Goal: Information Seeking & Learning: Learn about a topic

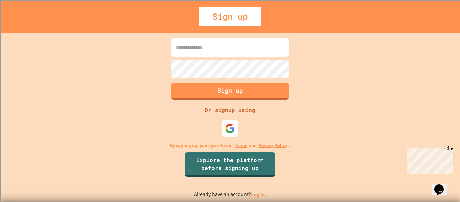
click at [276, 51] on input at bounding box center [230, 47] width 118 height 18
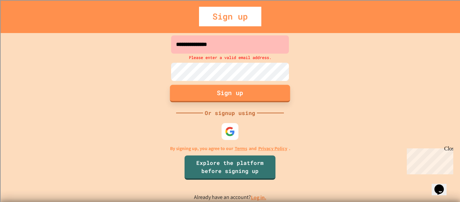
click at [273, 102] on button "Sign up" at bounding box center [230, 94] width 120 height 18
click at [257, 52] on input "**********" at bounding box center [230, 44] width 118 height 18
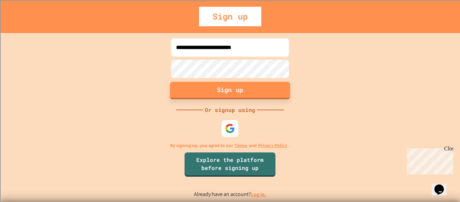
type input "**********"
click at [246, 85] on button "Sign up" at bounding box center [230, 91] width 120 height 18
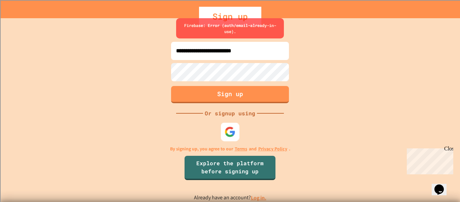
click at [226, 131] on img at bounding box center [230, 131] width 11 height 11
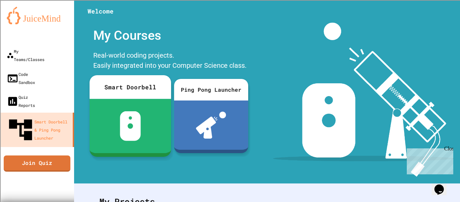
click at [132, 107] on div at bounding box center [131, 126] width 82 height 54
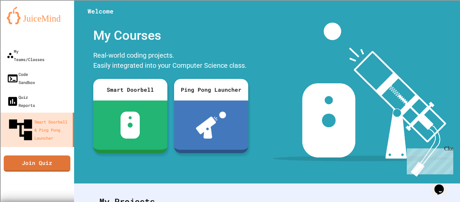
scroll to position [229, 0]
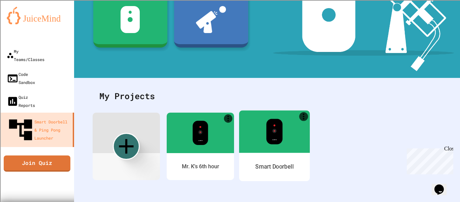
click at [273, 129] on img at bounding box center [274, 132] width 17 height 26
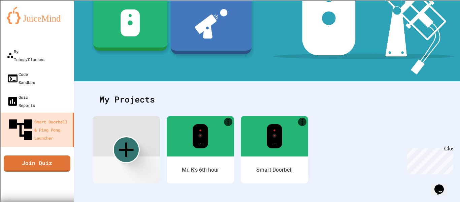
scroll to position [103, 0]
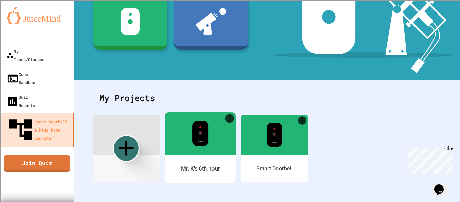
click at [223, 135] on div at bounding box center [200, 133] width 71 height 42
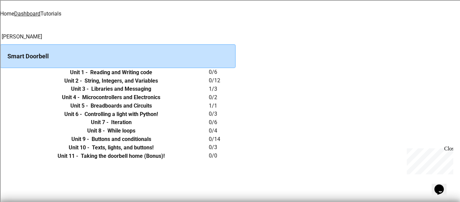
click at [61, 13] on link "Tutorials" at bounding box center [50, 13] width 21 height 6
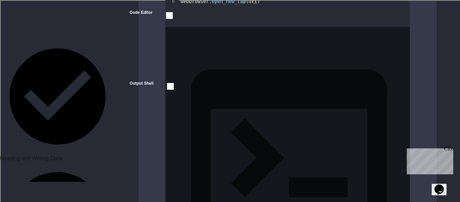
scroll to position [463, 0]
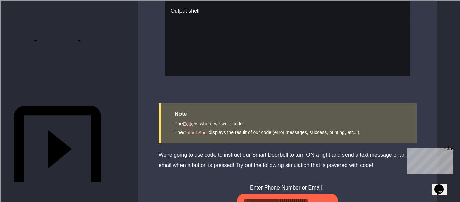
scroll to position [107, 0]
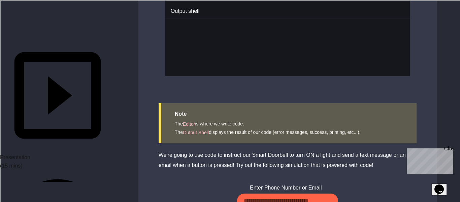
scroll to position [170, 0]
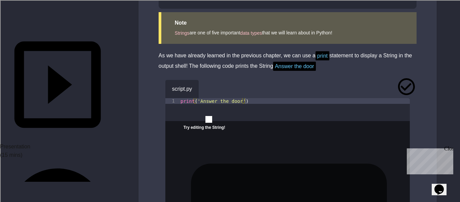
scroll to position [489, 0]
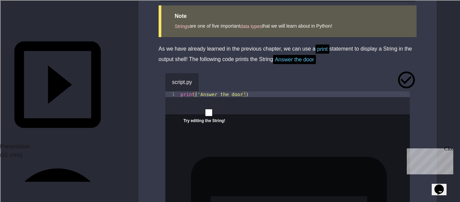
click at [184, 127] on icon "close" at bounding box center [184, 127] width 0 height 0
click at [215, 82] on icon "button" at bounding box center [214, 84] width 4 height 5
click at [408, 78] on div "script.py" at bounding box center [288, 82] width 245 height 18
click at [239, 91] on div "print ( 'Answer the door' )" at bounding box center [294, 108] width 231 height 34
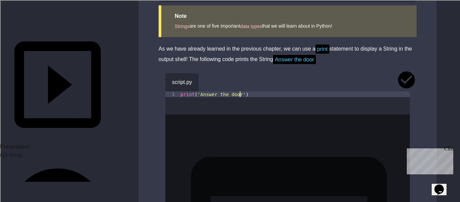
click at [263, 92] on div "print ( 'Answer the door' )" at bounding box center [294, 108] width 231 height 34
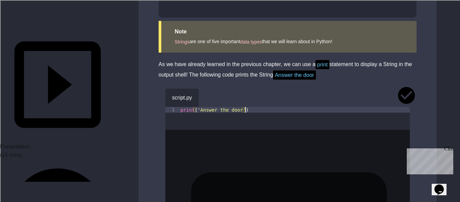
scroll to position [468, 0]
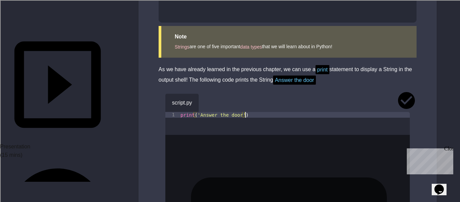
click at [252, 123] on div "print ( 'Answer the door' )" at bounding box center [294, 129] width 231 height 34
click at [209, 101] on button "button" at bounding box center [209, 101] width 0 height 0
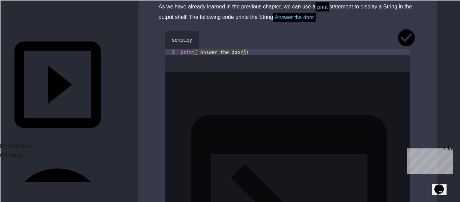
scroll to position [549, 0]
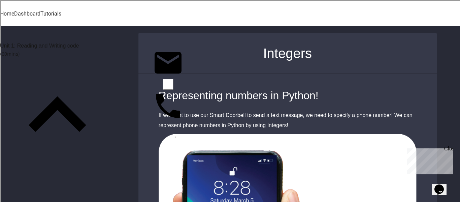
scroll to position [14, 0]
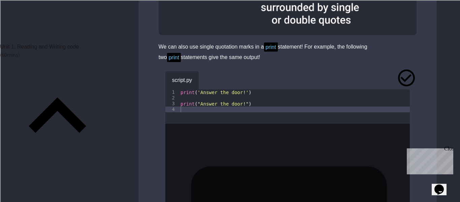
scroll to position [850, 0]
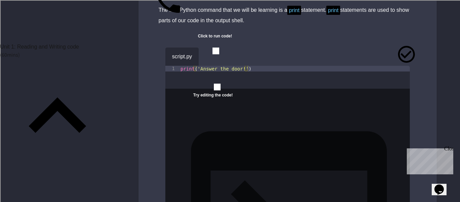
scroll to position [98, 0]
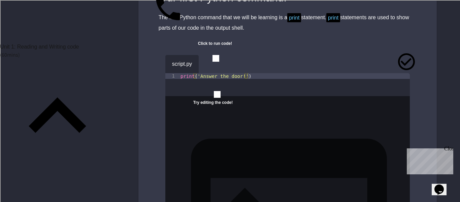
click at [209, 62] on icon "button" at bounding box center [209, 62] width 0 height 0
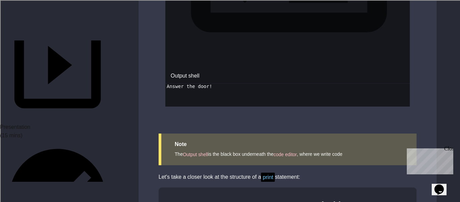
scroll to position [187, 0]
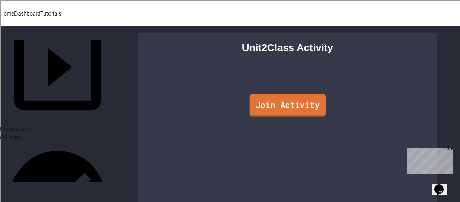
click at [258, 99] on link "Join Activity" at bounding box center [287, 105] width 77 height 22
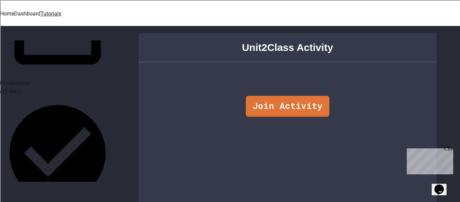
scroll to position [236, 0]
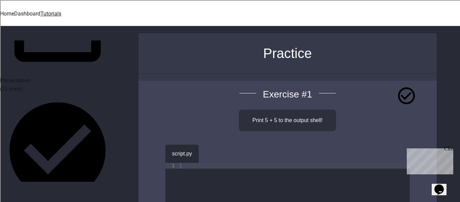
click at [449, 149] on div "Close" at bounding box center [449, 150] width 8 height 8
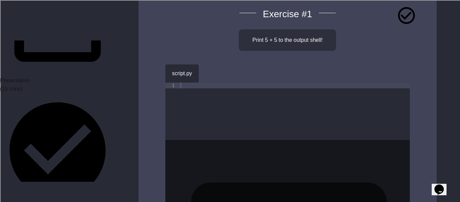
scroll to position [82, 0]
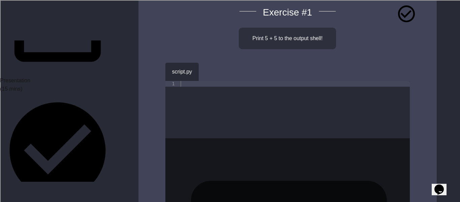
click at [215, 72] on icon "button" at bounding box center [214, 74] width 4 height 5
click at [209, 70] on button "button" at bounding box center [209, 70] width 0 height 0
click at [216, 87] on div at bounding box center [294, 115] width 231 height 69
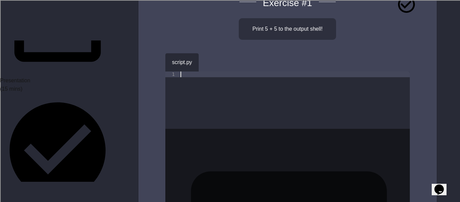
click at [216, 87] on div at bounding box center [294, 105] width 231 height 69
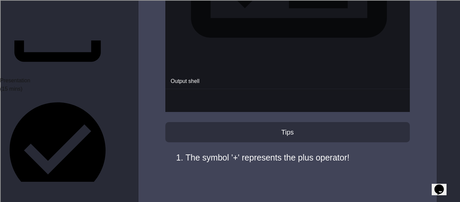
scroll to position [386, 0]
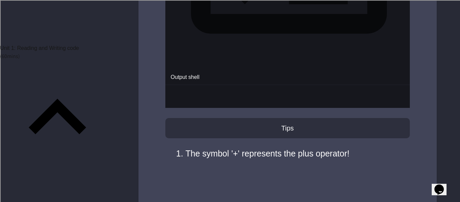
scroll to position [0, 0]
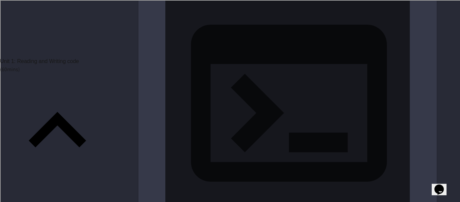
scroll to position [840, 0]
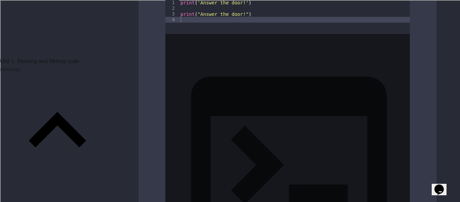
scroll to position [777, 0]
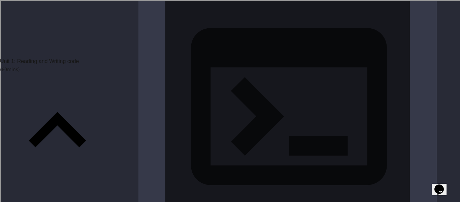
scroll to position [828, 0]
type textarea "**********"
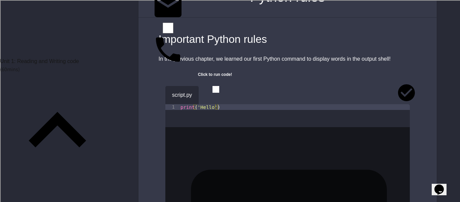
scroll to position [56, 0]
click at [209, 94] on button "button" at bounding box center [209, 94] width 0 height 0
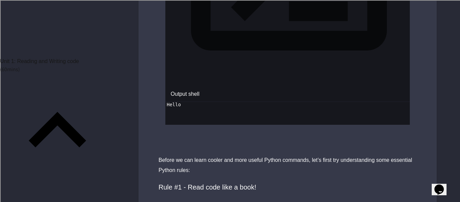
scroll to position [333, 0]
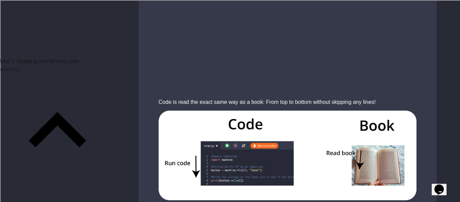
scroll to position [691, 0]
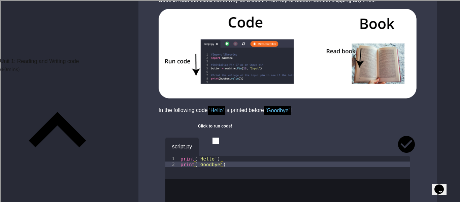
scroll to position [799, 0]
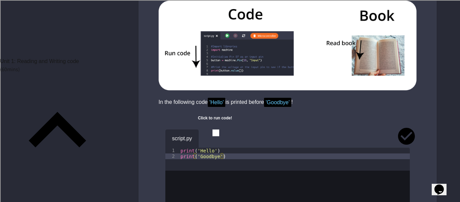
click at [222, 148] on div "Print ( 'Hello' )" at bounding box center [294, 165] width 231 height 34
type textarea "*"
type textarea "**********"
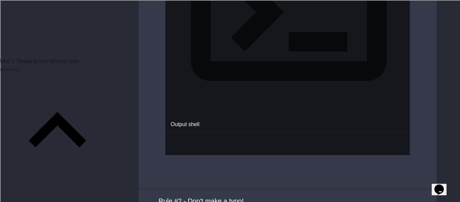
scroll to position [1098, 0]
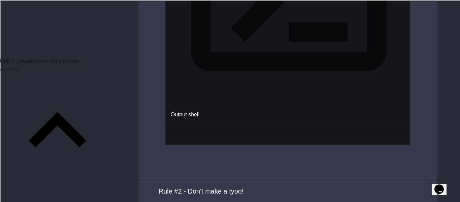
type textarea "**********"
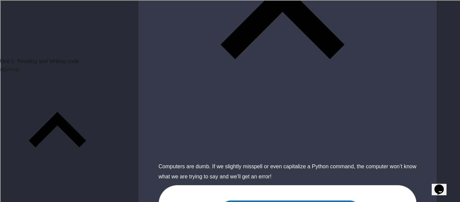
scroll to position [1394, 0]
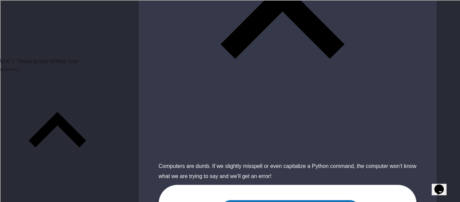
type textarea "**********"
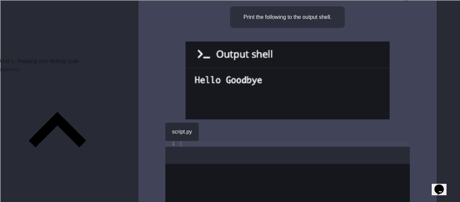
scroll to position [101, 0]
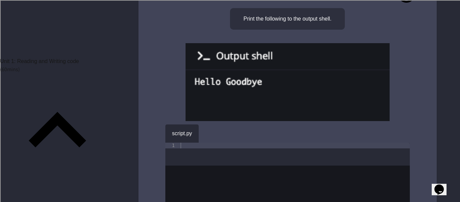
click at [272, 144] on div at bounding box center [294, 160] width 231 height 34
type textarea "**********"
click at [209, 132] on button "button" at bounding box center [209, 132] width 0 height 0
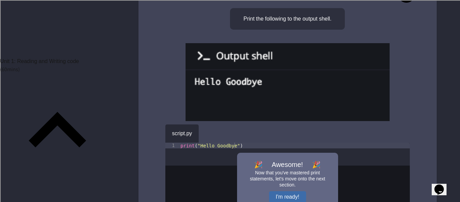
click at [282, 191] on button "I'm ready!" at bounding box center [287, 196] width 37 height 11
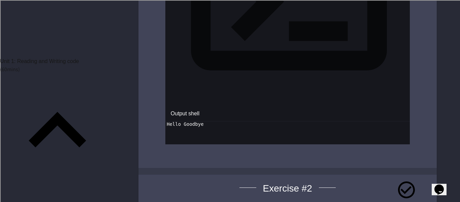
scroll to position [389, 0]
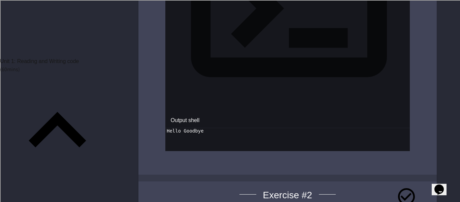
type textarea "**********"
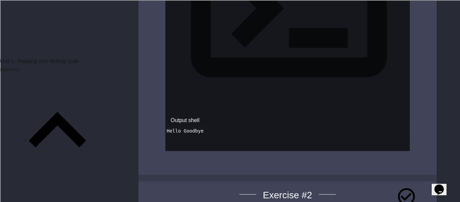
type textarea "**********"
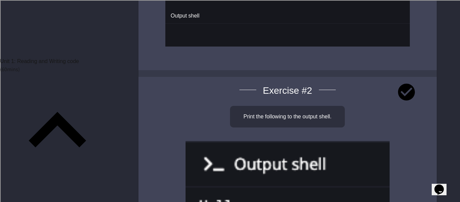
scroll to position [494, 0]
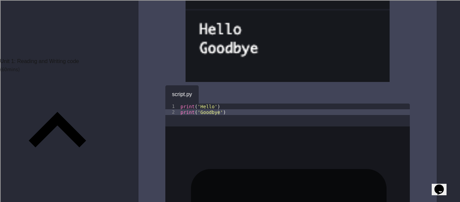
scroll to position [670, 0]
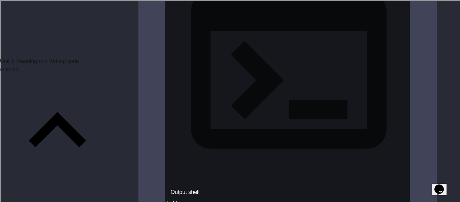
scroll to position [849, 0]
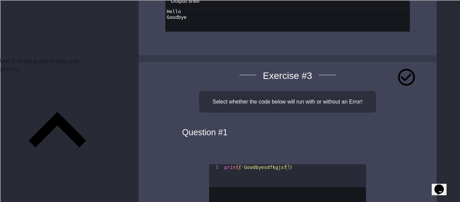
scroll to position [1045, 0]
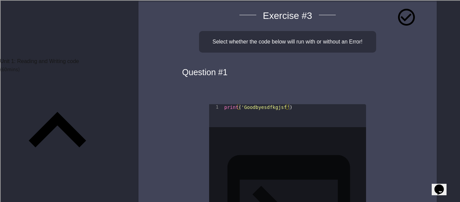
scroll to position [1100, 0]
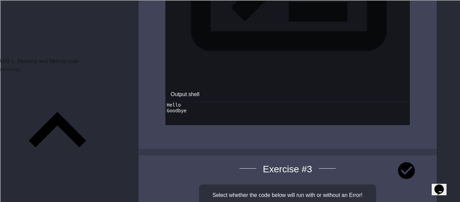
scroll to position [946, 0]
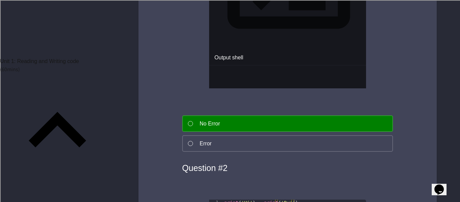
scroll to position [1324, 0]
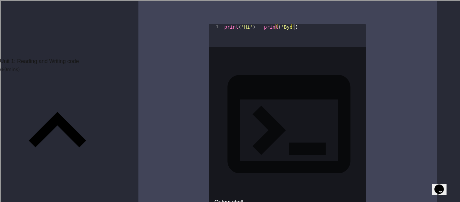
scroll to position [1501, 0]
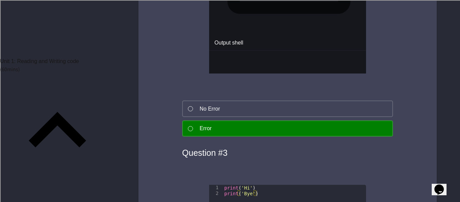
scroll to position [1659, 0]
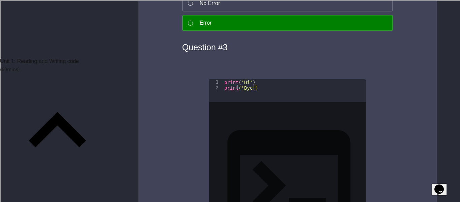
scroll to position [1766, 0]
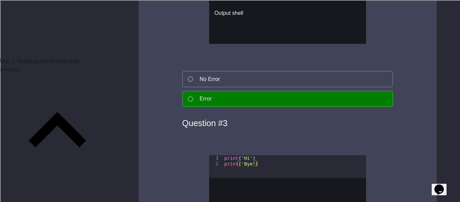
scroll to position [1678, 0]
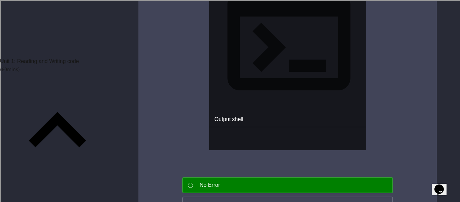
scroll to position [1908, 0]
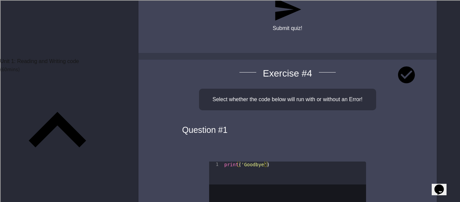
scroll to position [2128, 0]
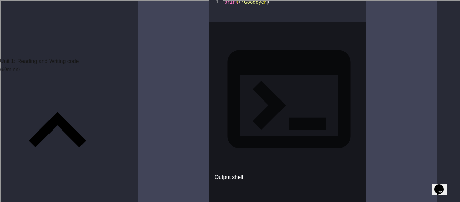
scroll to position [2301, 0]
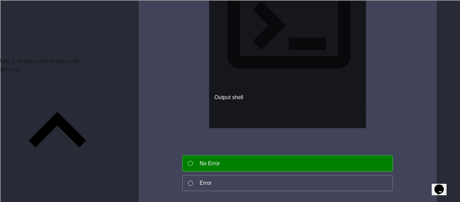
scroll to position [2371, 0]
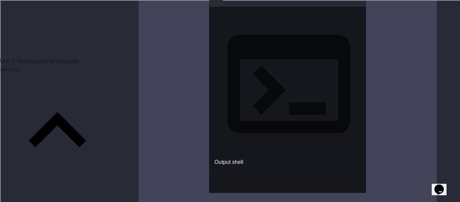
scroll to position [2308, 0]
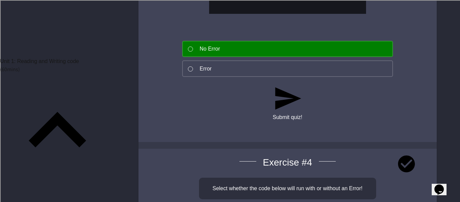
scroll to position [2042, 0]
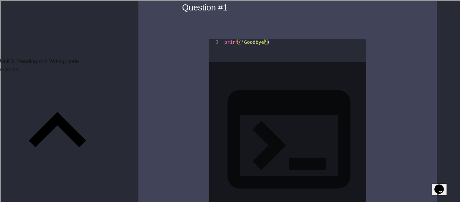
scroll to position [2381, 0]
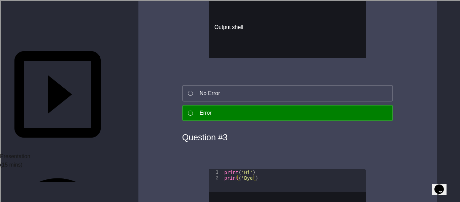
scroll to position [167, 0]
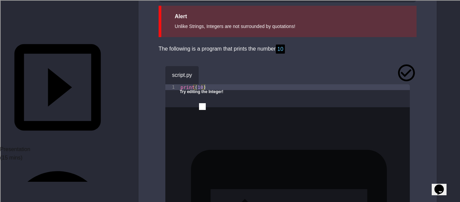
scroll to position [580, 0]
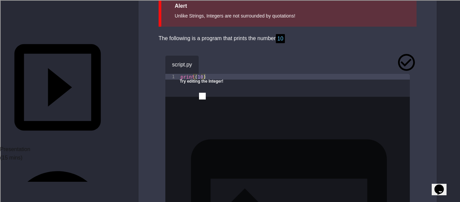
click at [209, 63] on button "button" at bounding box center [209, 63] width 0 height 0
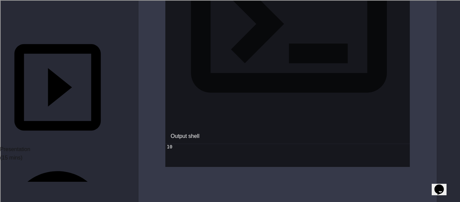
scroll to position [784, 0]
copy span "7459254932"
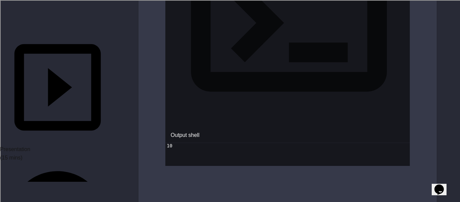
paste textarea "**********"
type textarea "**********"
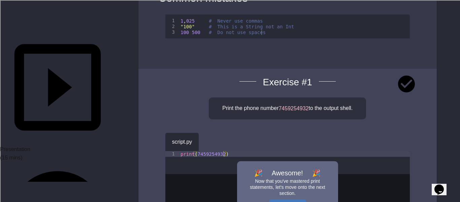
scroll to position [998, 0]
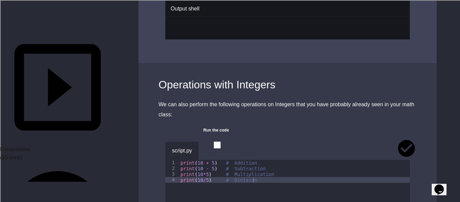
scroll to position [1408, 0]
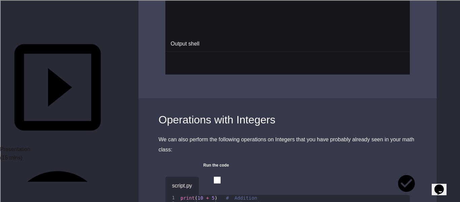
scroll to position [0, 2]
type textarea "********"
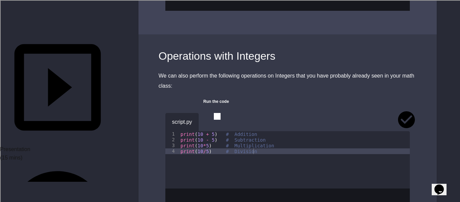
scroll to position [1435, 0]
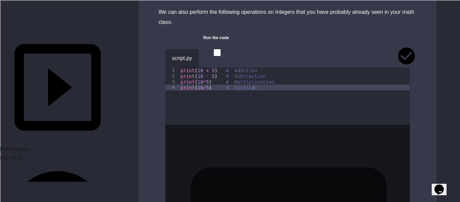
scroll to position [1510, 0]
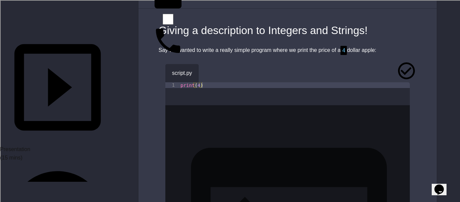
scroll to position [65, 0]
click at [209, 71] on icon "button" at bounding box center [209, 71] width 0 height 0
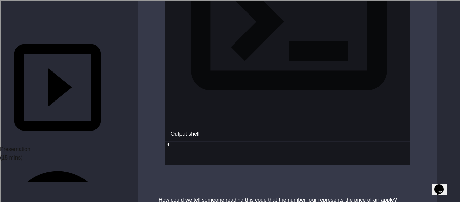
scroll to position [369, 0]
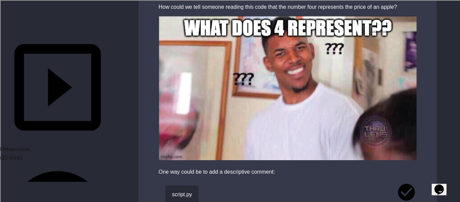
scroll to position [476, 0]
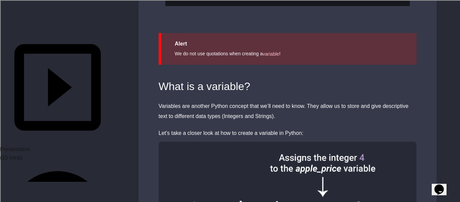
scroll to position [1351, 0]
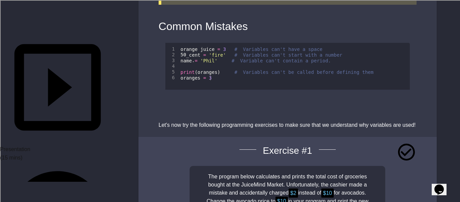
scroll to position [1664, 0]
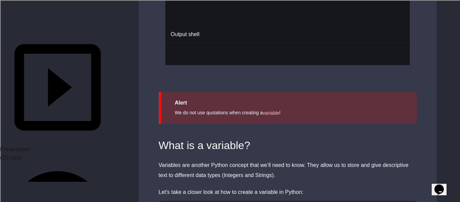
scroll to position [1291, 0]
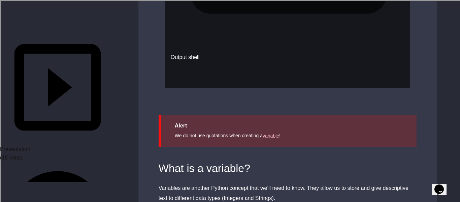
scroll to position [1267, 0]
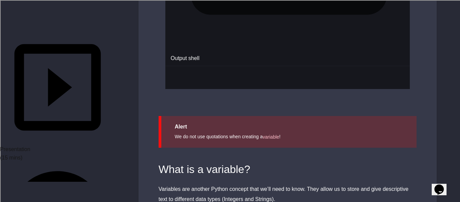
type textarea "**********"
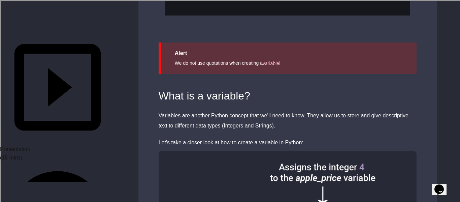
scroll to position [1342, 0]
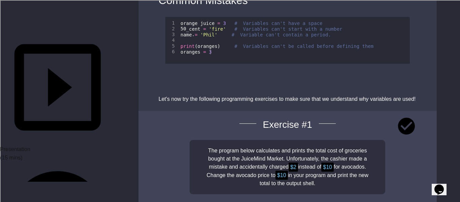
scroll to position [1692, 0]
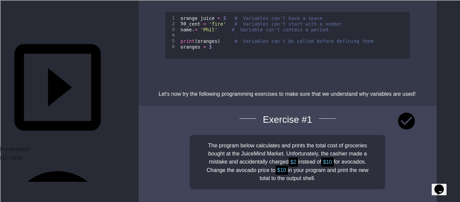
type textarea "**********"
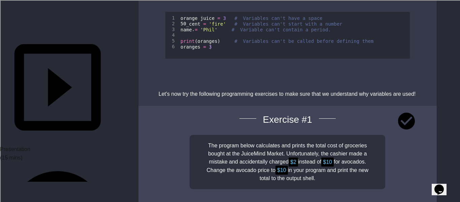
scroll to position [1733, 0]
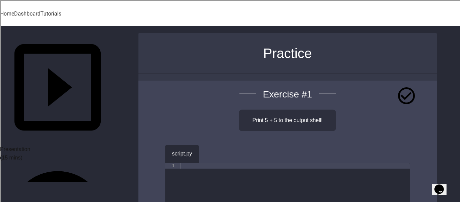
scroll to position [22, 0]
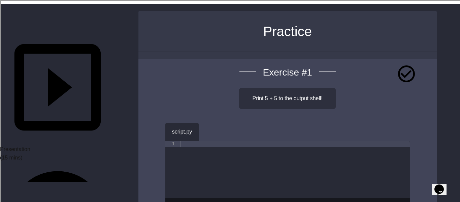
click at [184, 141] on div at bounding box center [294, 175] width 231 height 69
type textarea "**********"
click at [209, 130] on icon "button" at bounding box center [209, 130] width 0 height 0
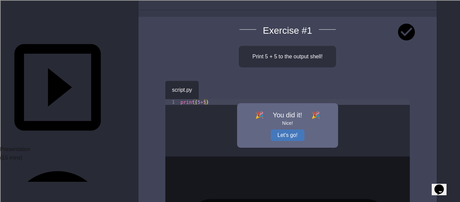
scroll to position [66, 0]
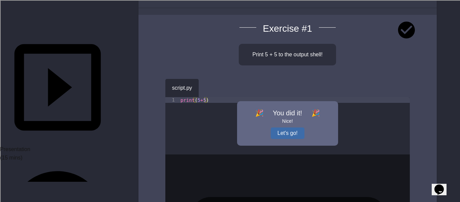
click at [290, 130] on button "Let's go!" at bounding box center [288, 132] width 34 height 11
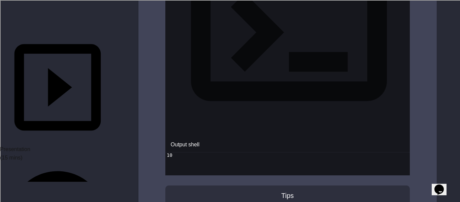
scroll to position [320, 0]
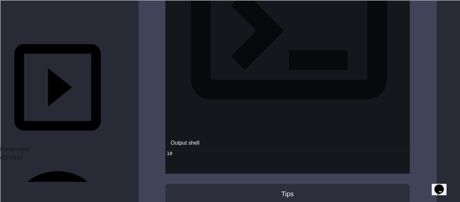
type textarea "**********"
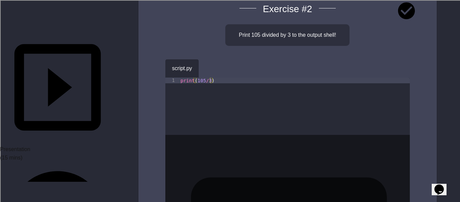
scroll to position [600, 0]
type textarea "**********"
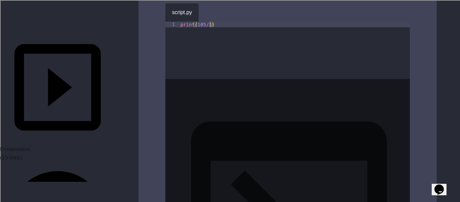
scroll to position [670, 0]
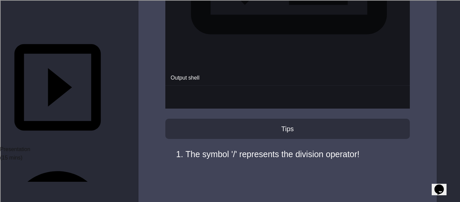
scroll to position [900, 0]
type textarea "**********"
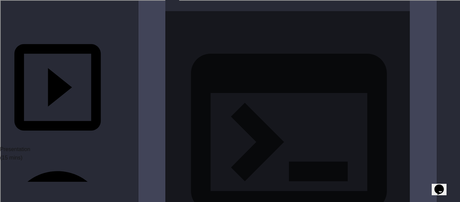
scroll to position [1239, 0]
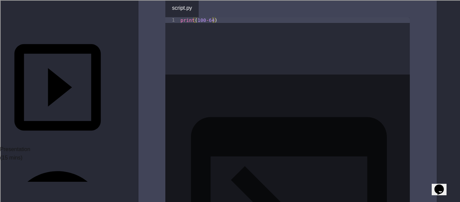
scroll to position [1695, 0]
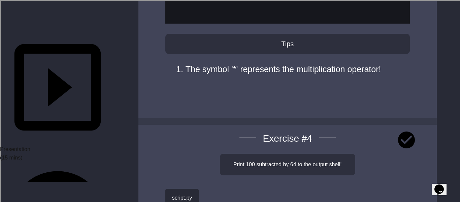
scroll to position [1503, 0]
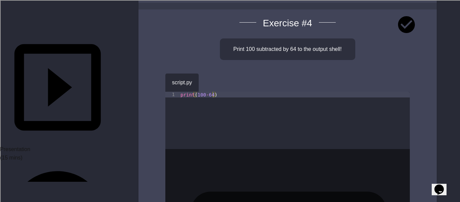
scroll to position [1617, 0]
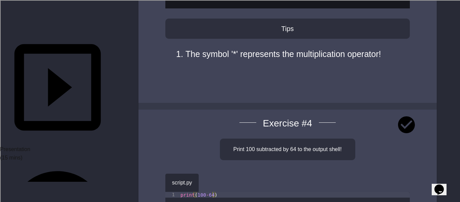
scroll to position [1508, 0]
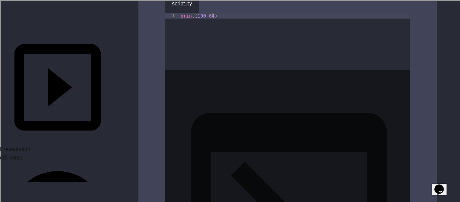
scroll to position [1692, 0]
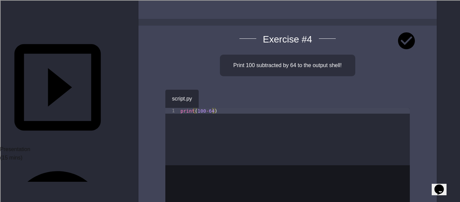
scroll to position [1595, 0]
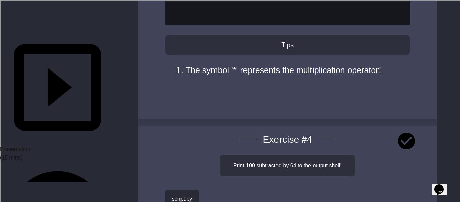
scroll to position [1494, 0]
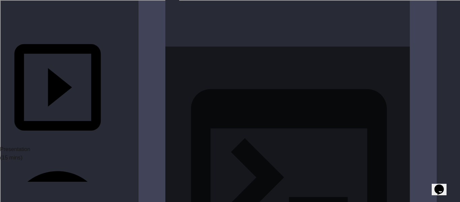
scroll to position [1715, 0]
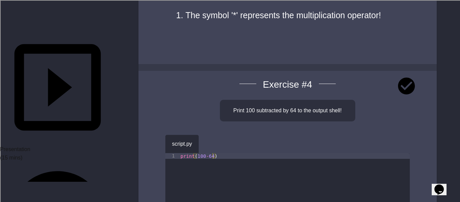
scroll to position [1550, 0]
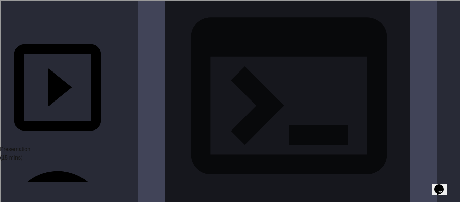
scroll to position [1788, 0]
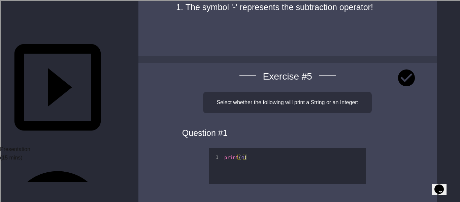
scroll to position [2095, 0]
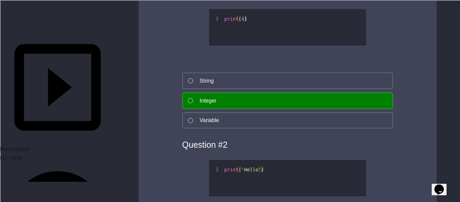
scroll to position [2214, 0]
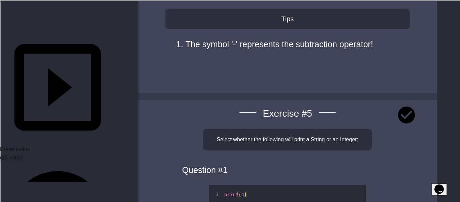
scroll to position [2039, 0]
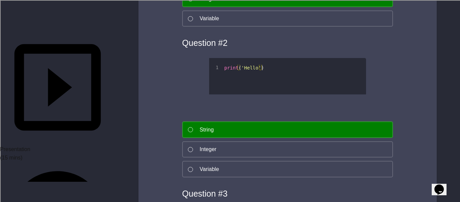
scroll to position [2317, 0]
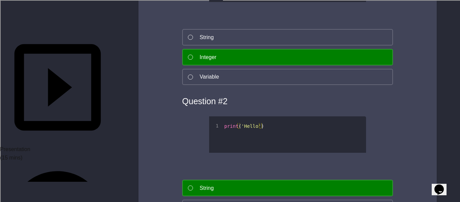
scroll to position [2262, 0]
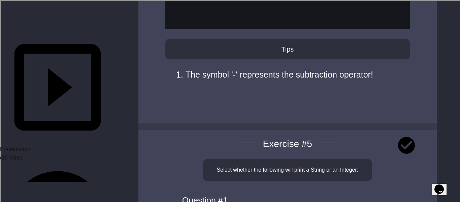
scroll to position [2010, 0]
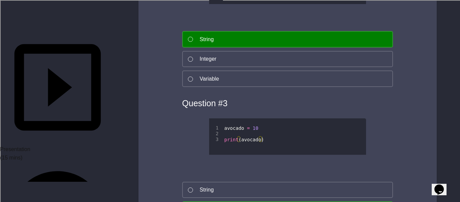
scroll to position [2426, 0]
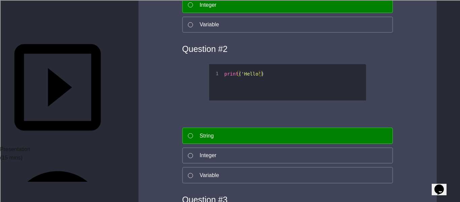
scroll to position [2307, 0]
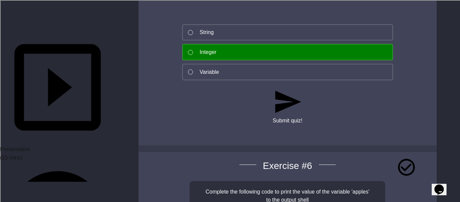
scroll to position [2562, 0]
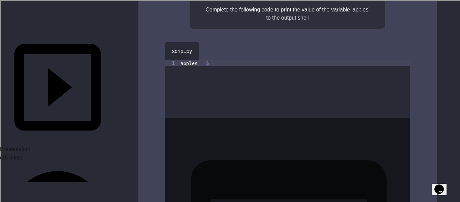
scroll to position [2745, 0]
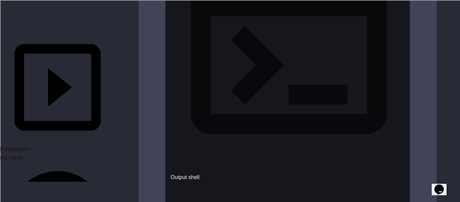
scroll to position [2935, 0]
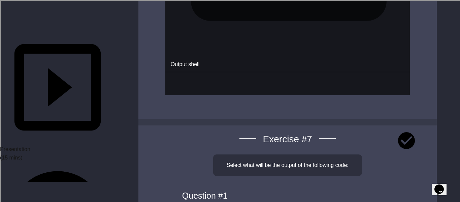
scroll to position [3041, 0]
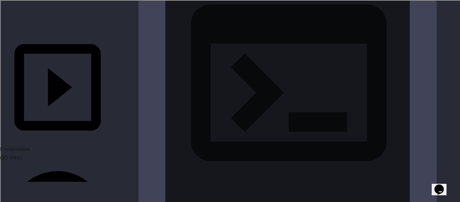
scroll to position [2900, 0]
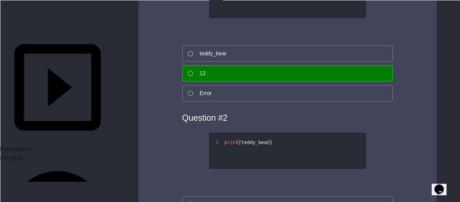
scroll to position [3265, 0]
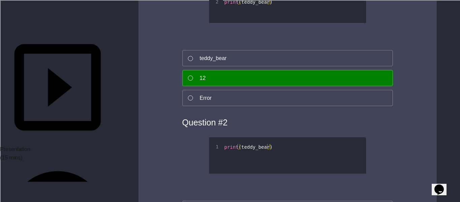
type textarea "**"
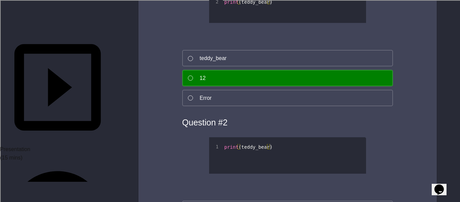
type textarea "**********"
